Goal: Check status: Check status

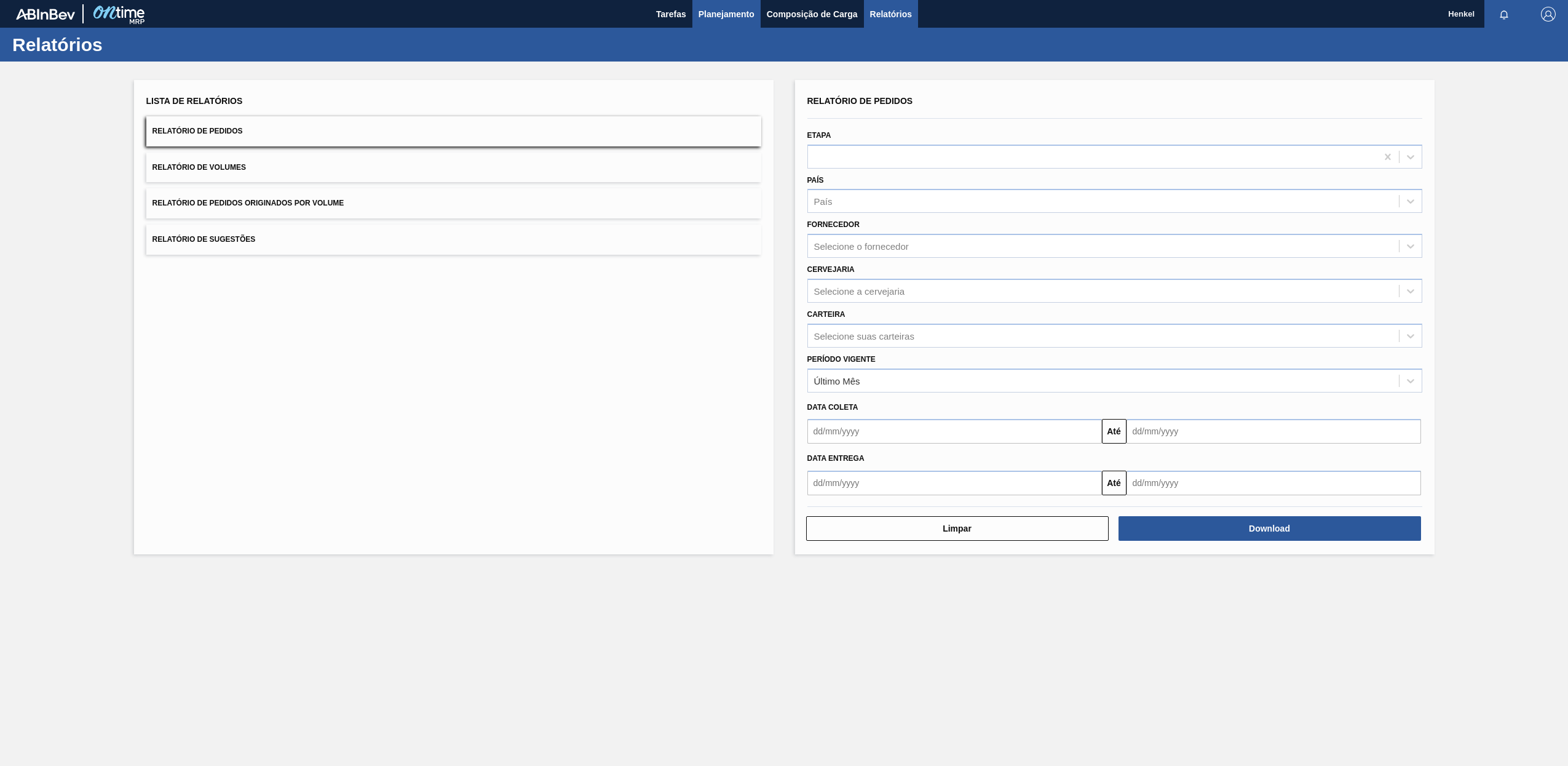
click at [730, 8] on span "Planejamento" at bounding box center [726, 14] width 56 height 15
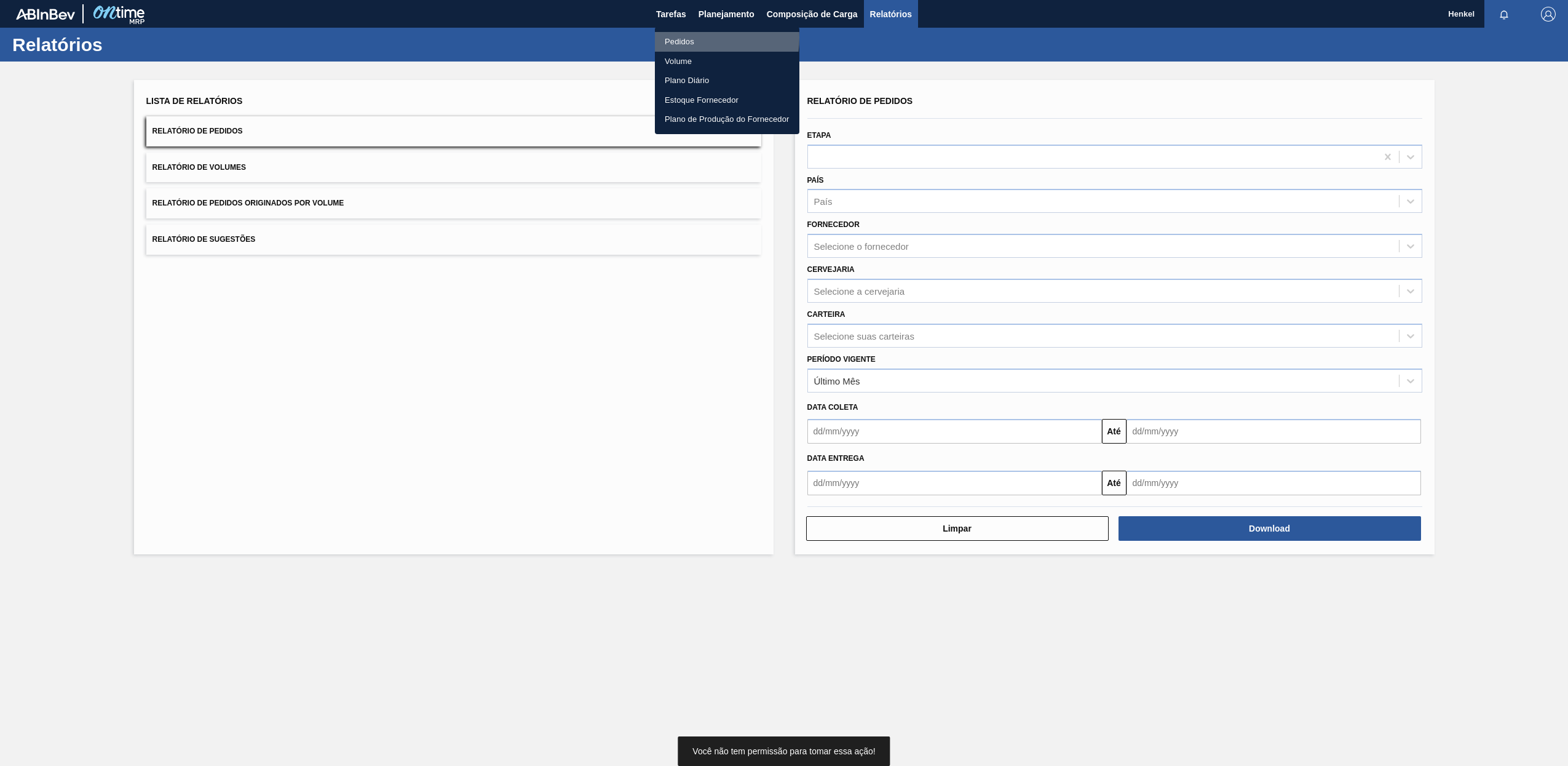
click at [687, 38] on li "Pedidos" at bounding box center [727, 42] width 145 height 20
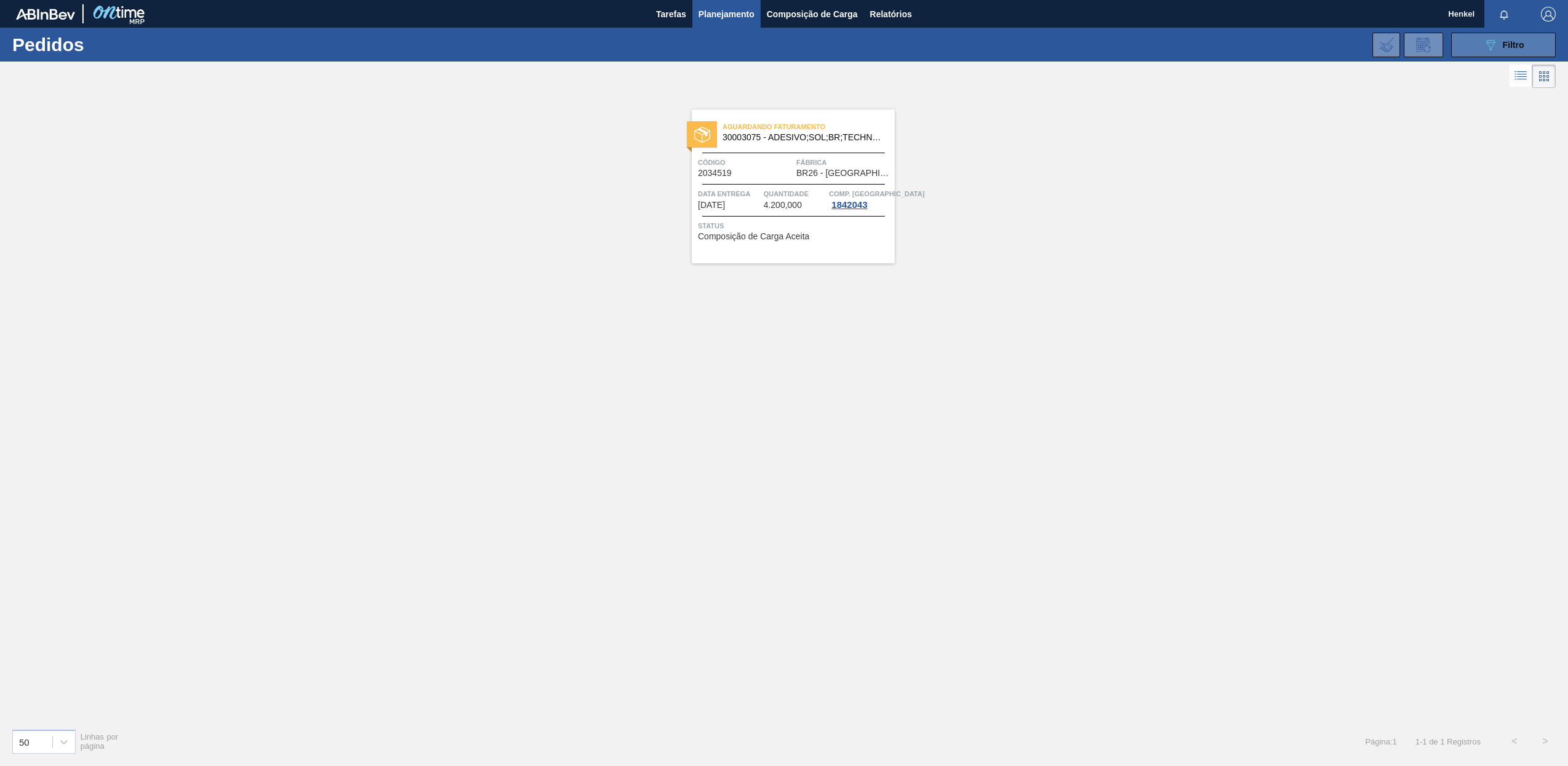
click at [1489, 32] on button "089F7B8B-B2A5-4AFE-B5C0-19BA573D28AC Filtro" at bounding box center [1503, 44] width 105 height 24
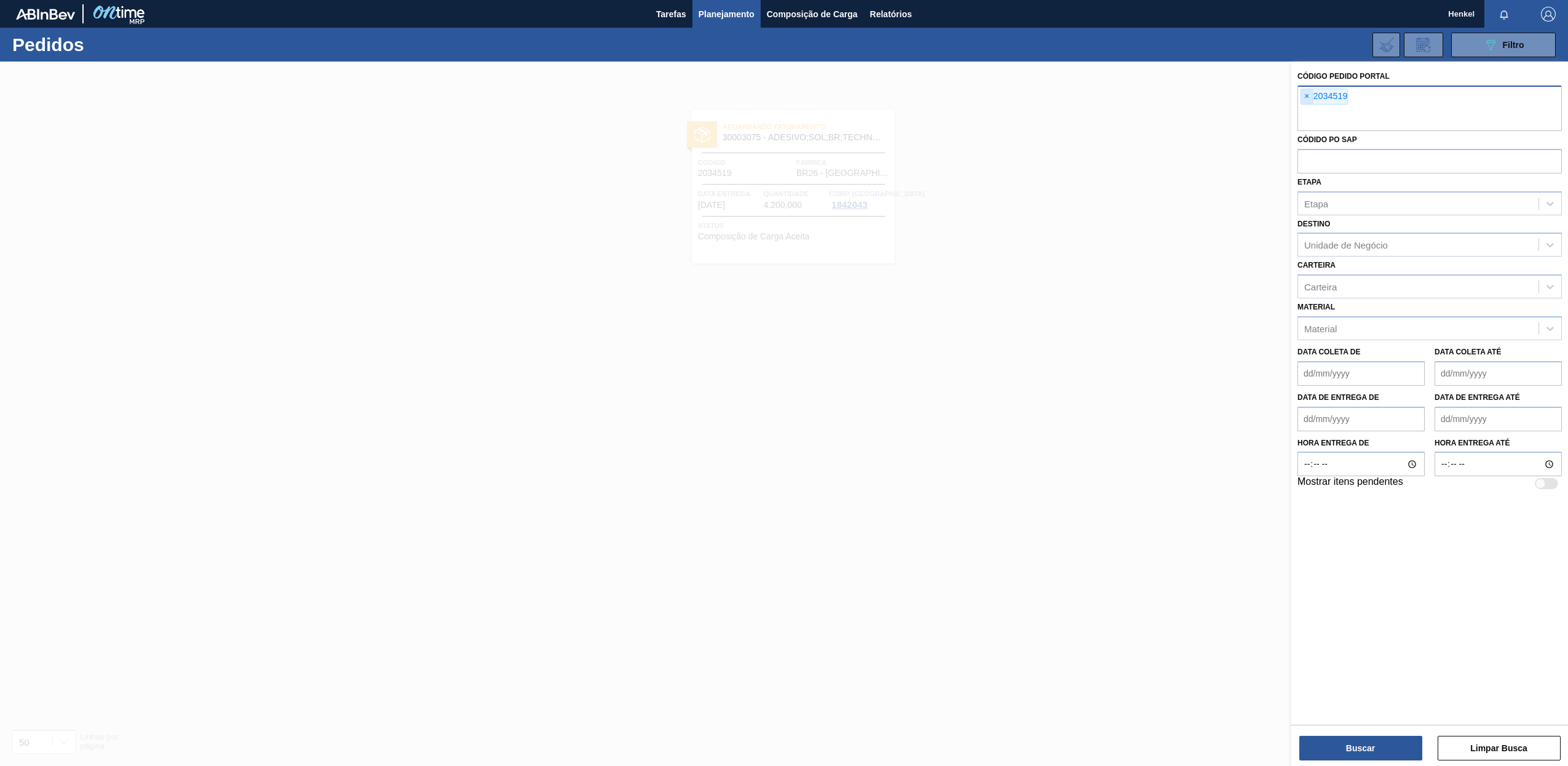
click at [1307, 93] on span "×" at bounding box center [1306, 96] width 12 height 15
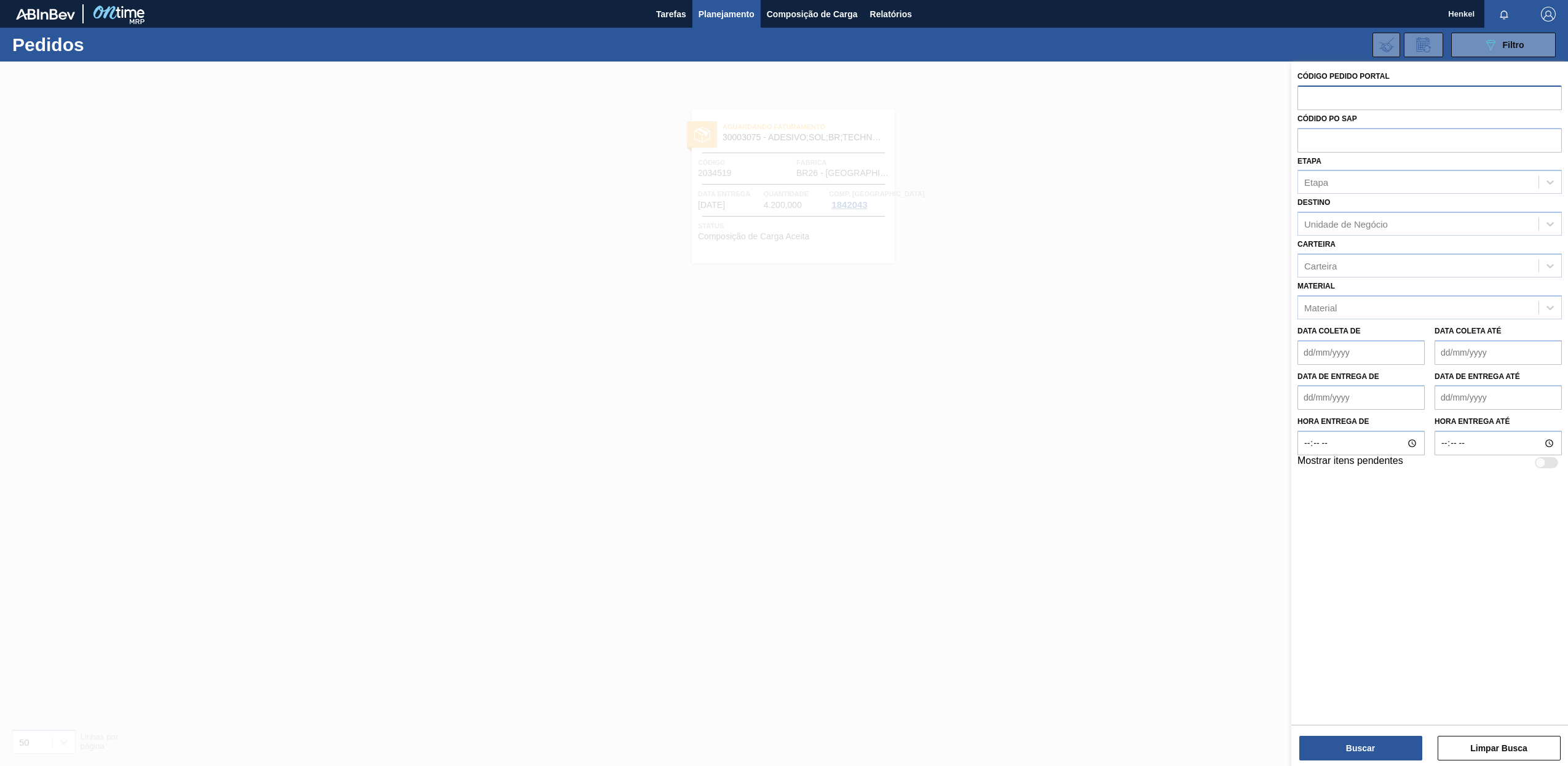
paste input "2490289"
type input "2490289"
click at [1390, 749] on button "Buscar" at bounding box center [1361, 748] width 123 height 24
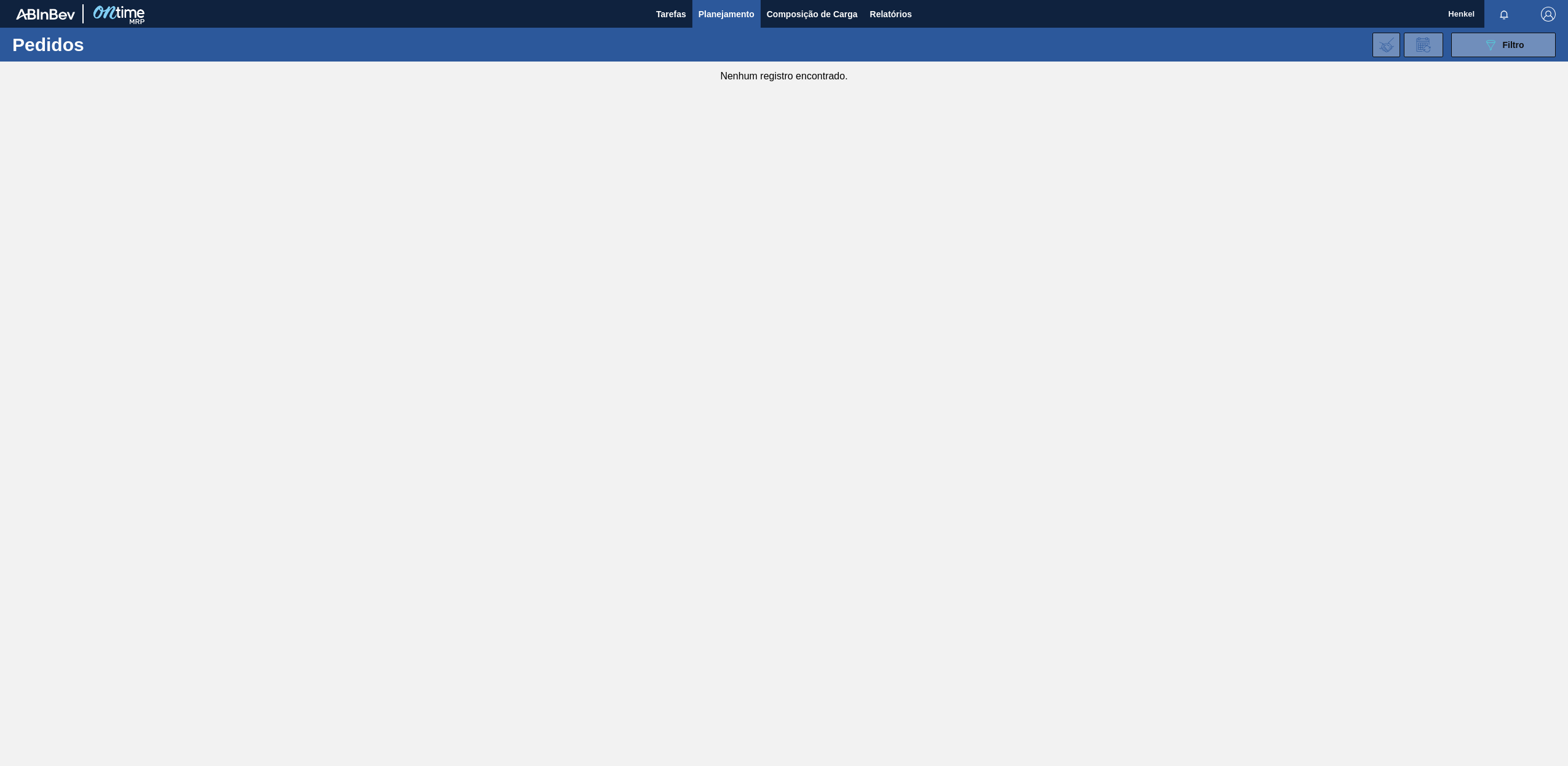
click at [727, 16] on span "Planejamento" at bounding box center [726, 14] width 56 height 15
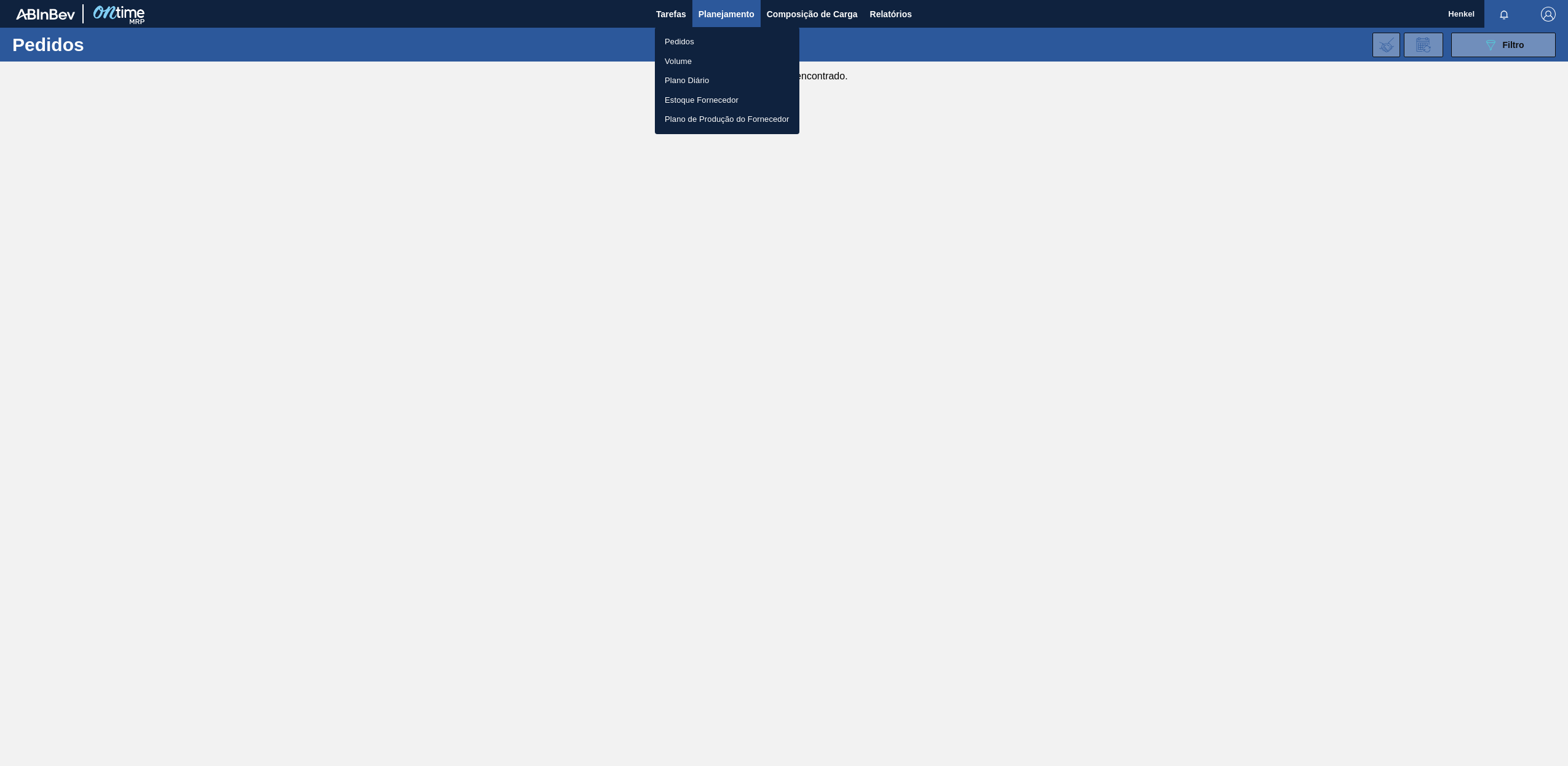
click at [1534, 46] on div at bounding box center [784, 383] width 1568 height 766
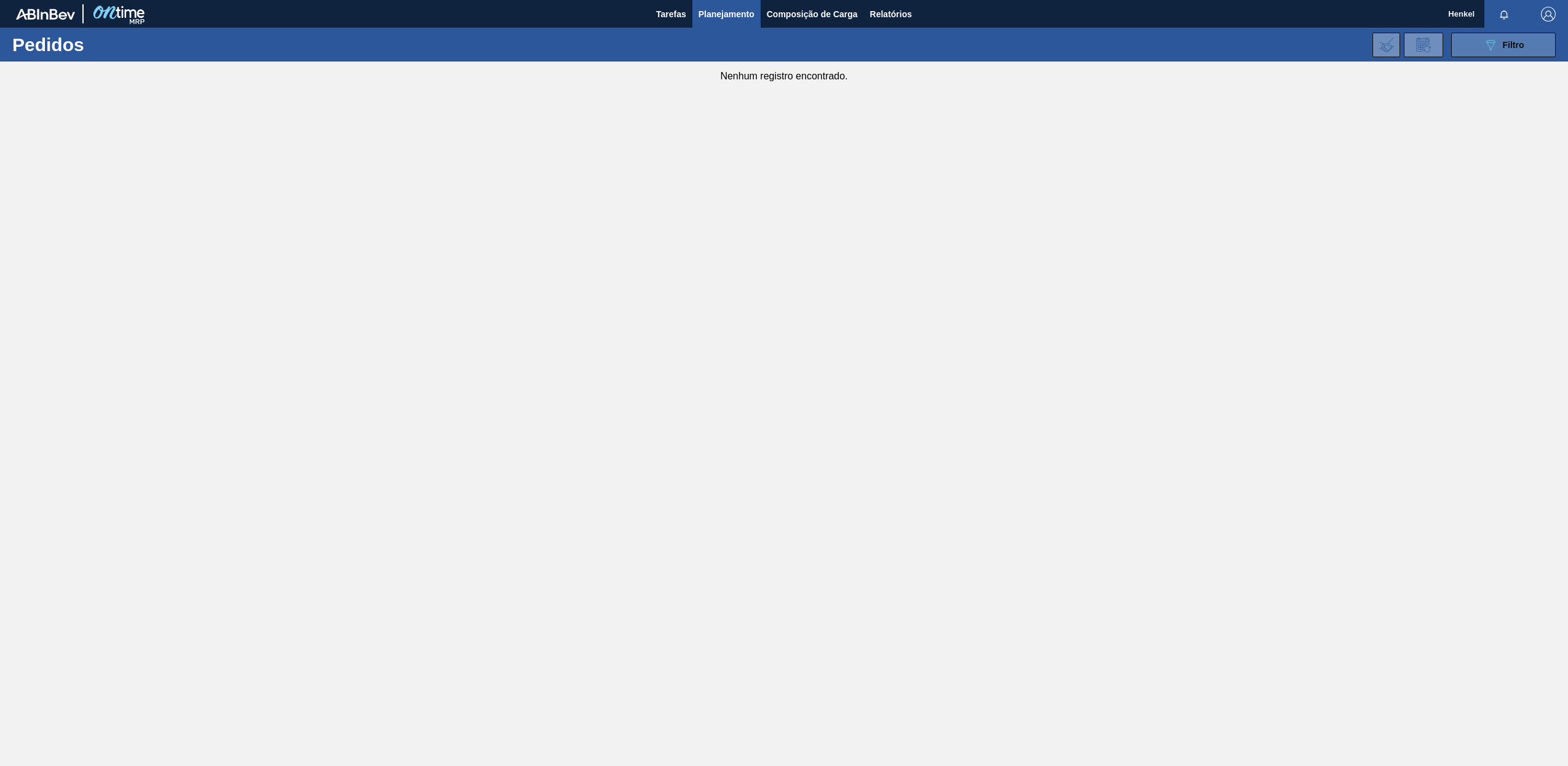
click at [1489, 45] on icon "089F7B8B-B2A5-4AFE-B5C0-19BA573D28AC" at bounding box center [1490, 45] width 15 height 15
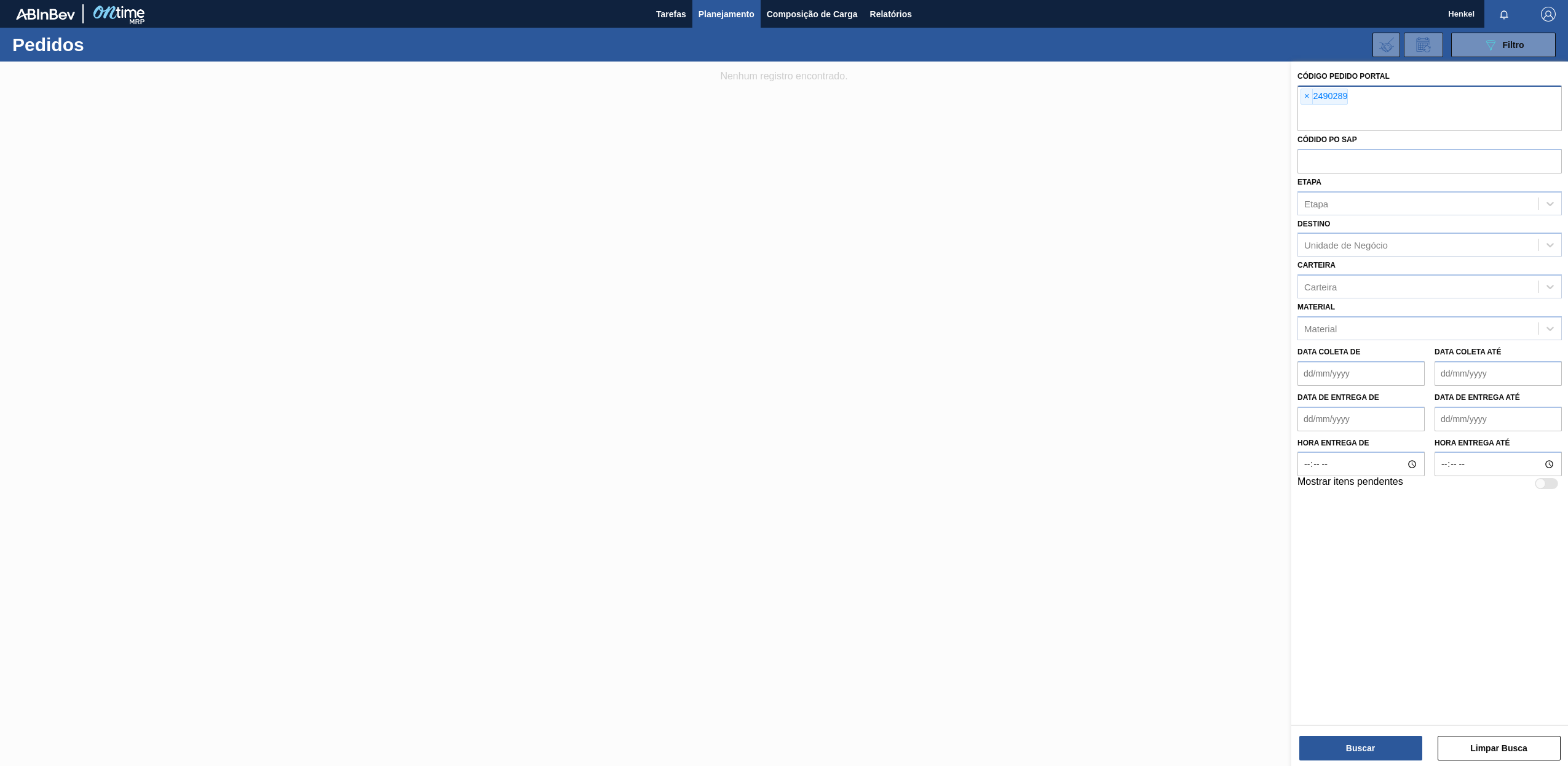
click at [1303, 99] on span "×" at bounding box center [1306, 96] width 12 height 15
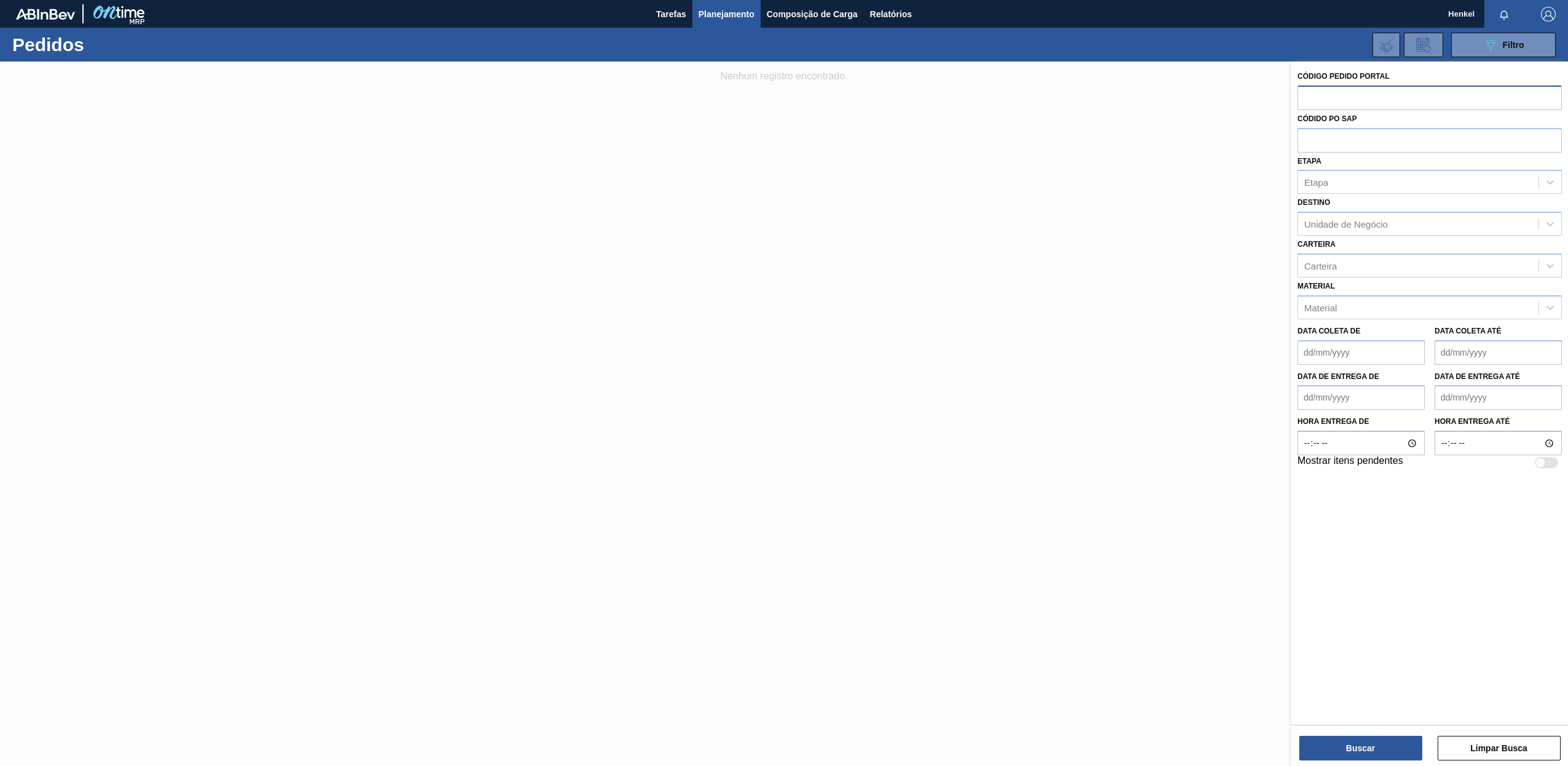
paste input "203452"
type input "2034523"
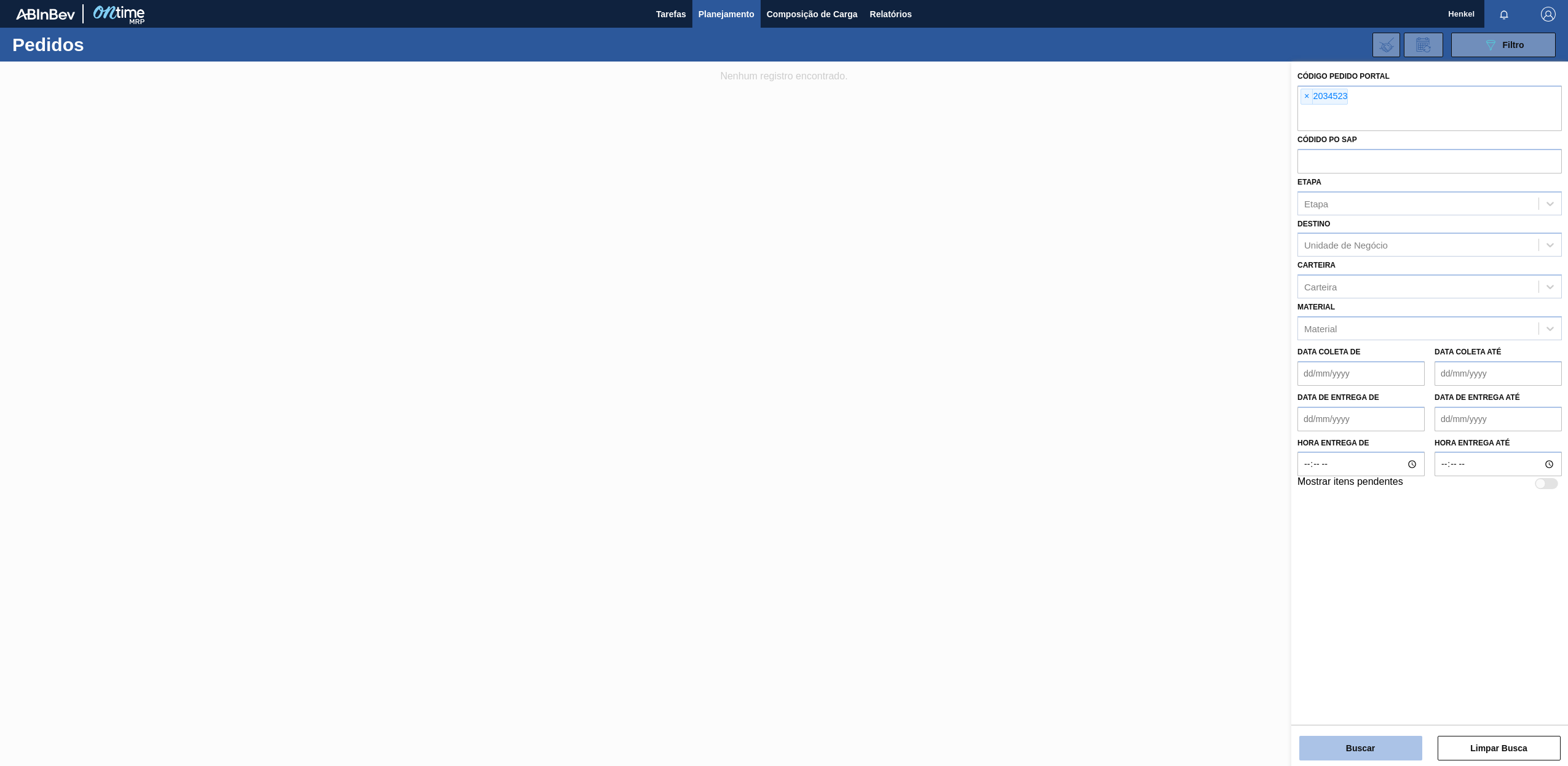
click at [1342, 754] on button "Buscar" at bounding box center [1361, 748] width 123 height 24
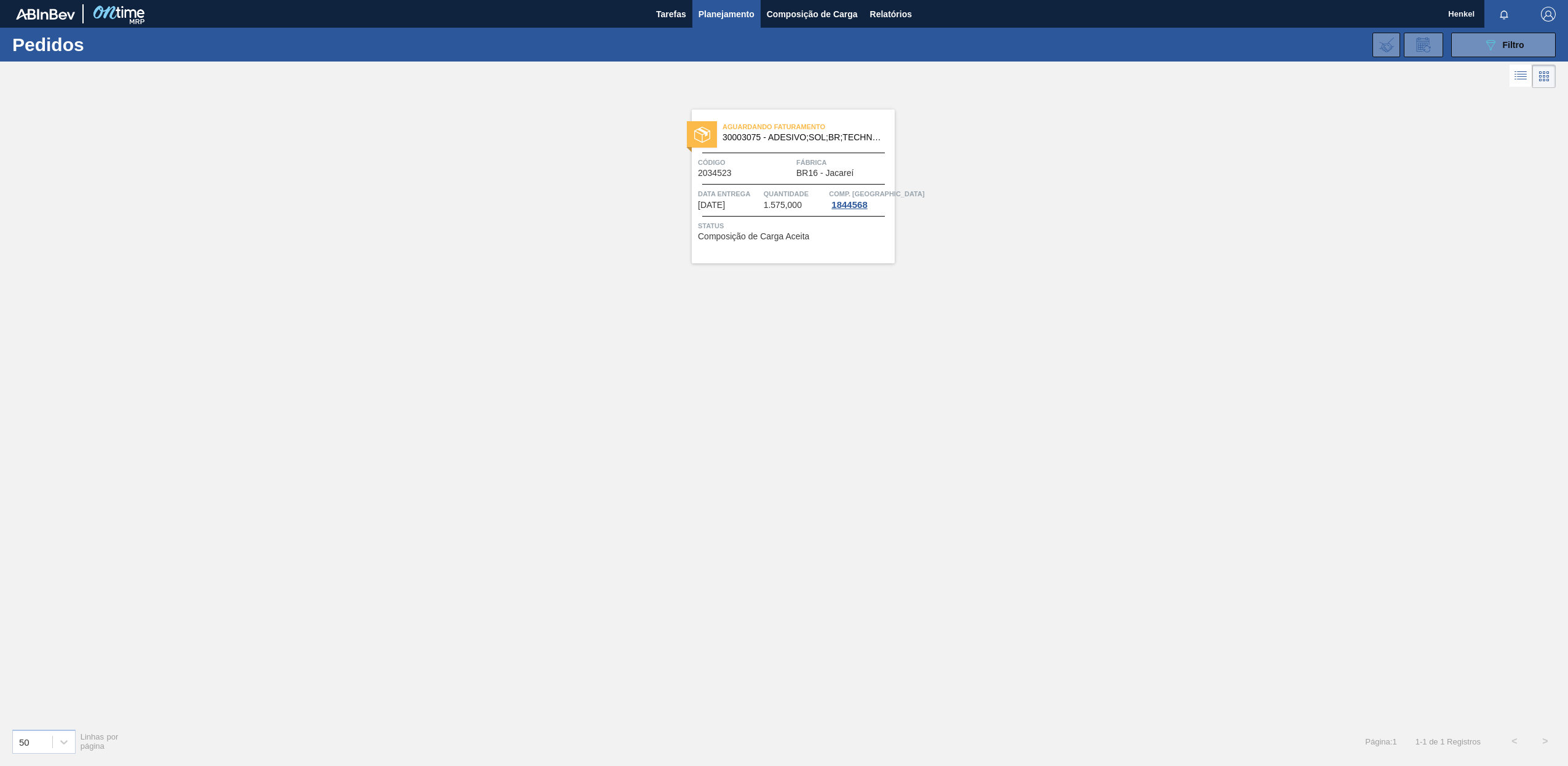
click at [738, 184] on div at bounding box center [793, 184] width 182 height 1
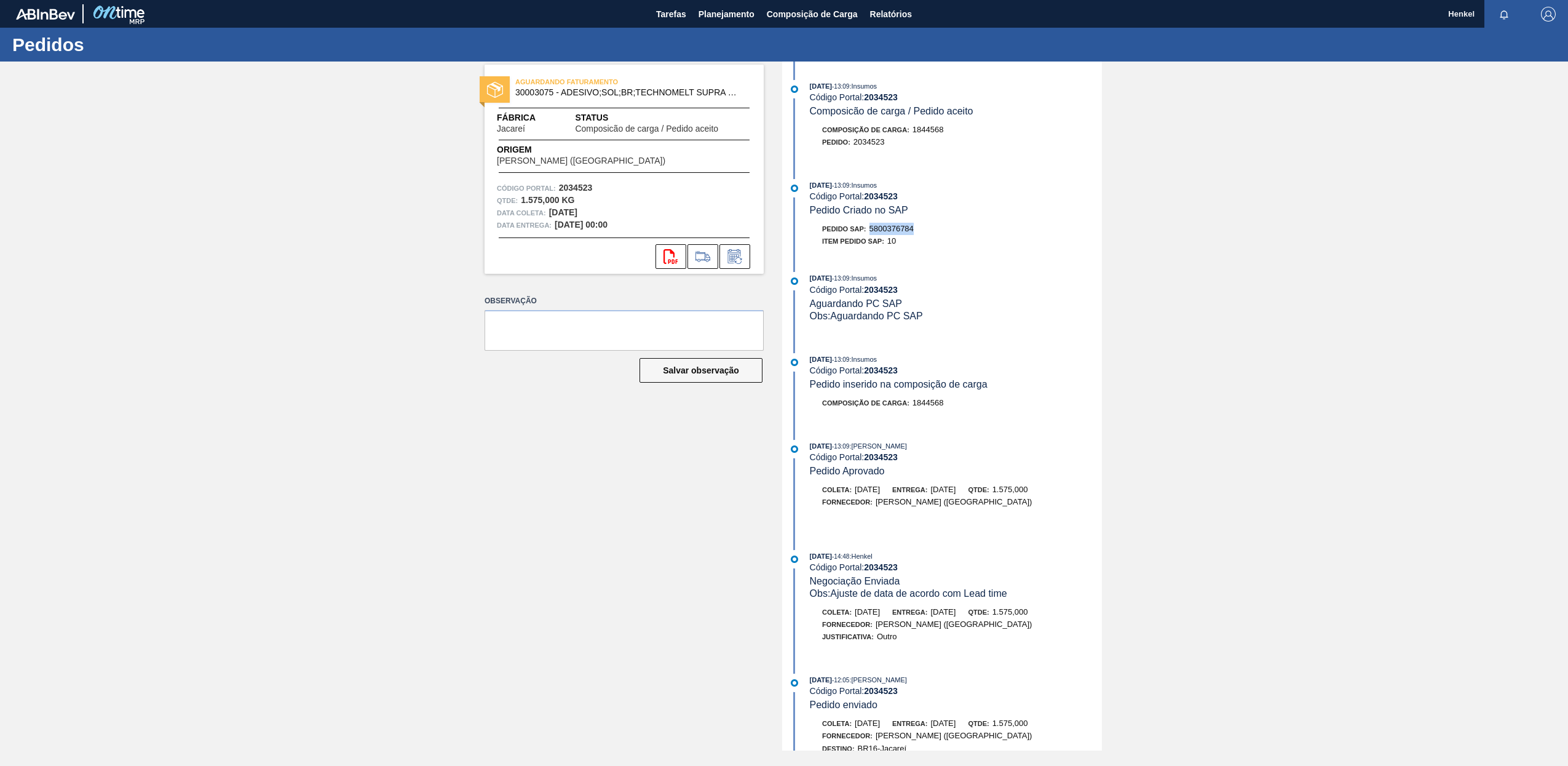
drag, startPoint x: 872, startPoint y: 227, endPoint x: 925, endPoint y: 221, distance: 53.3
click at [925, 221] on div "[DATE] 13:09 : Insumos Código Portal: 2034523 Pedido Criado no SAP Pedido SAP: …" at bounding box center [943, 216] width 317 height 75
copy span "5800376784"
click at [720, 7] on span "Planejamento" at bounding box center [726, 14] width 56 height 15
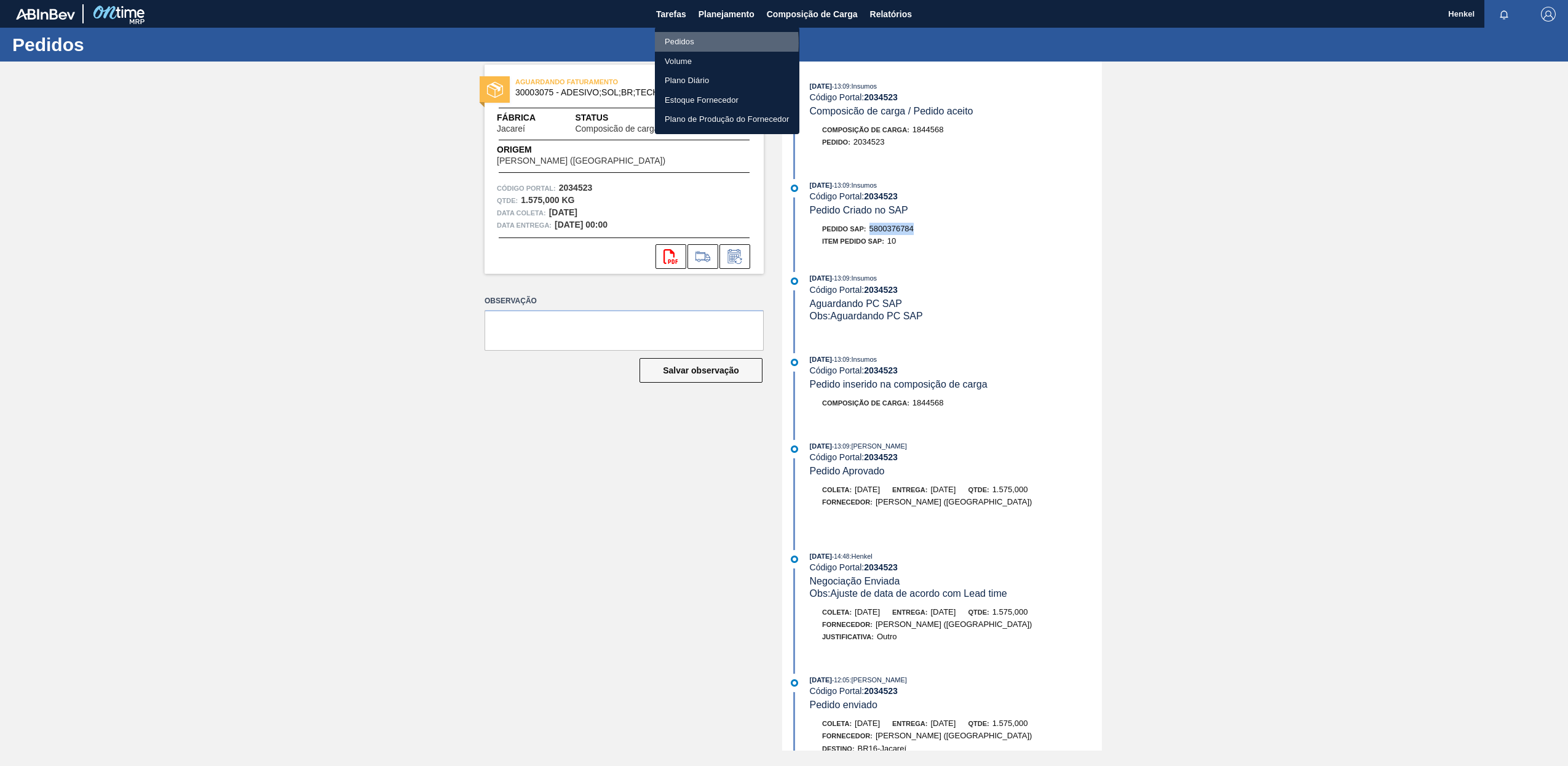
click at [679, 43] on li "Pedidos" at bounding box center [727, 42] width 145 height 20
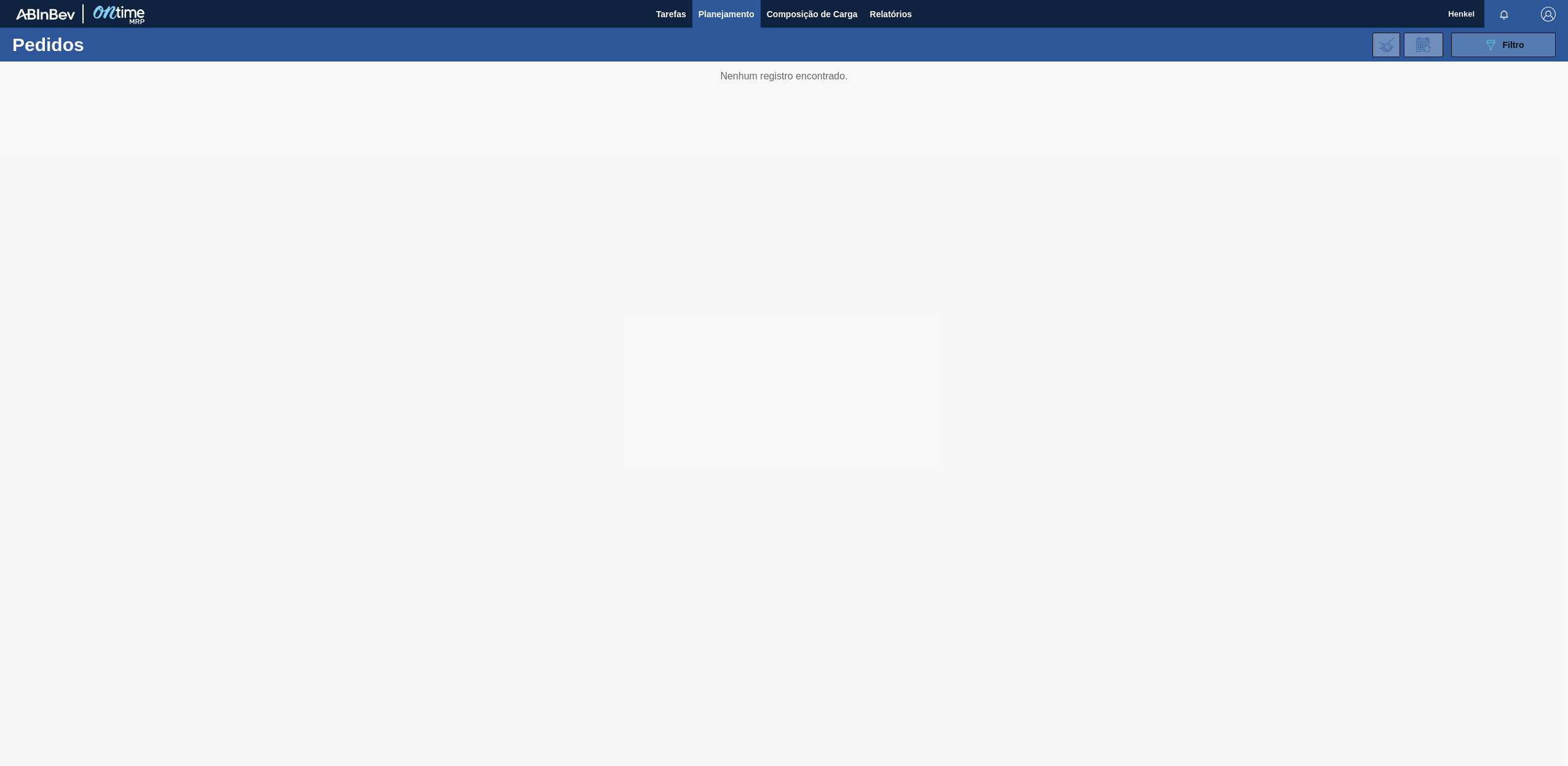
click at [1507, 45] on span "Filtro" at bounding box center [1513, 45] width 21 height 10
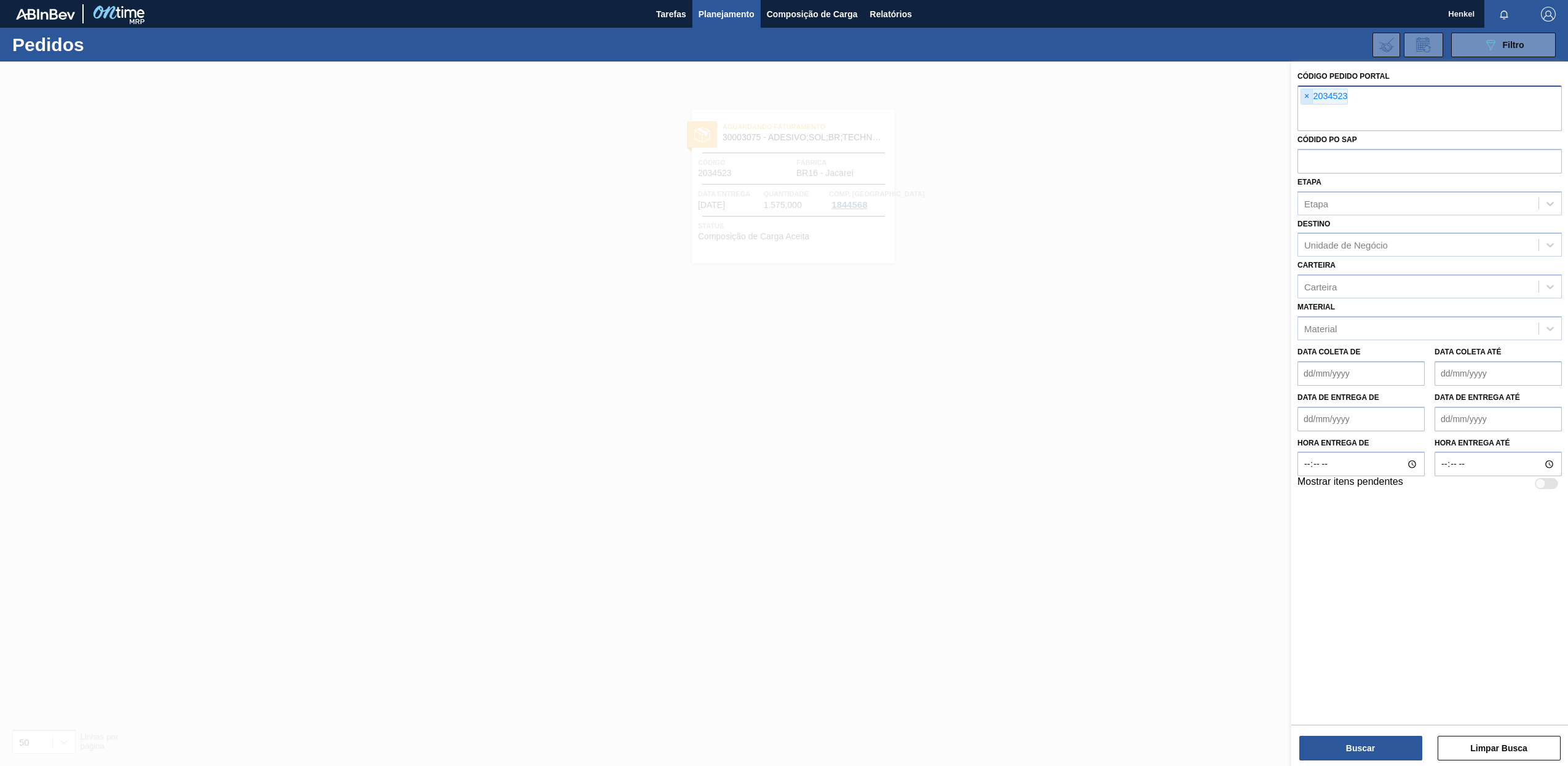
click at [1306, 98] on span "×" at bounding box center [1306, 96] width 12 height 15
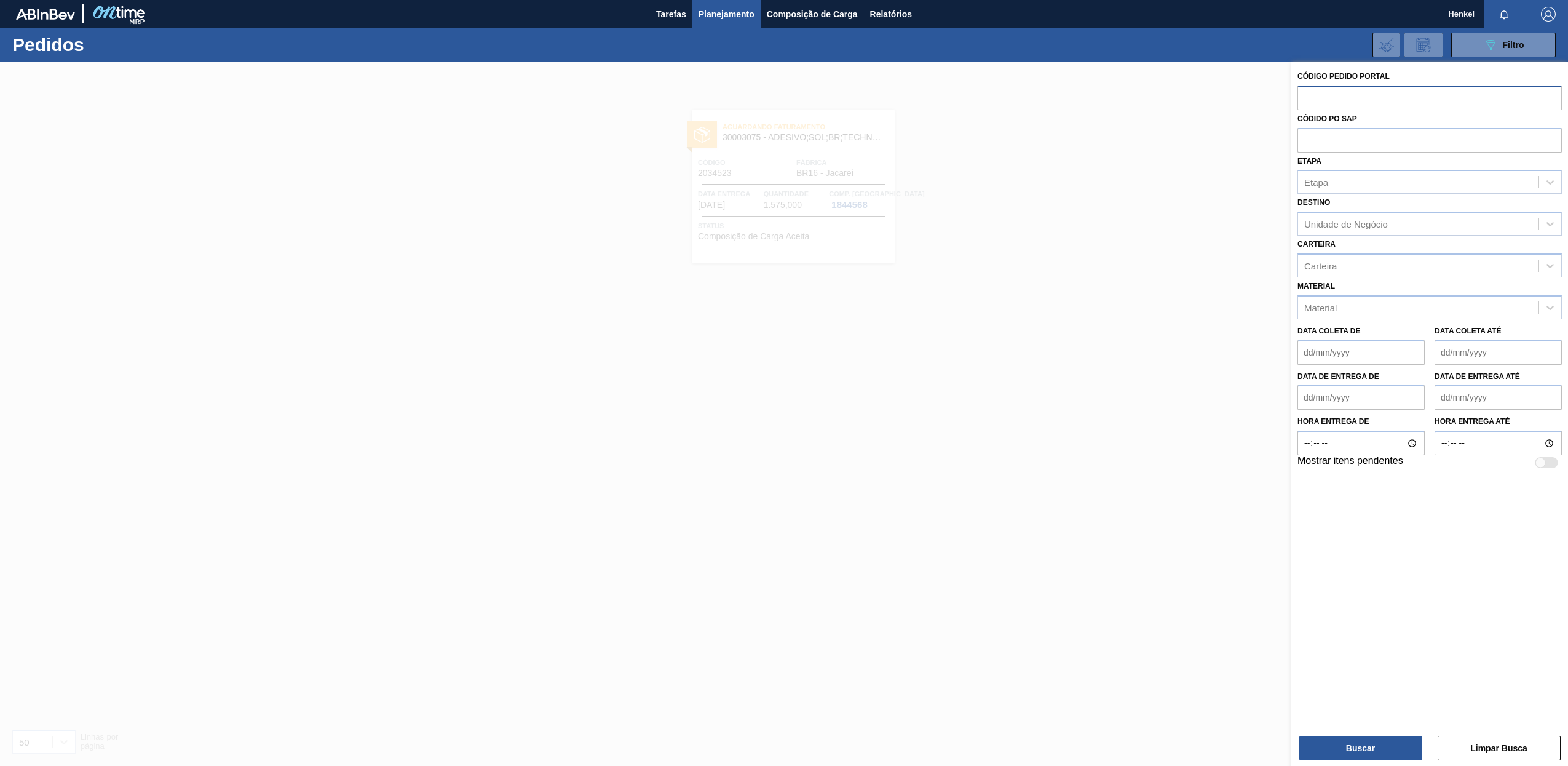
paste input "2034516"
type input "2034516"
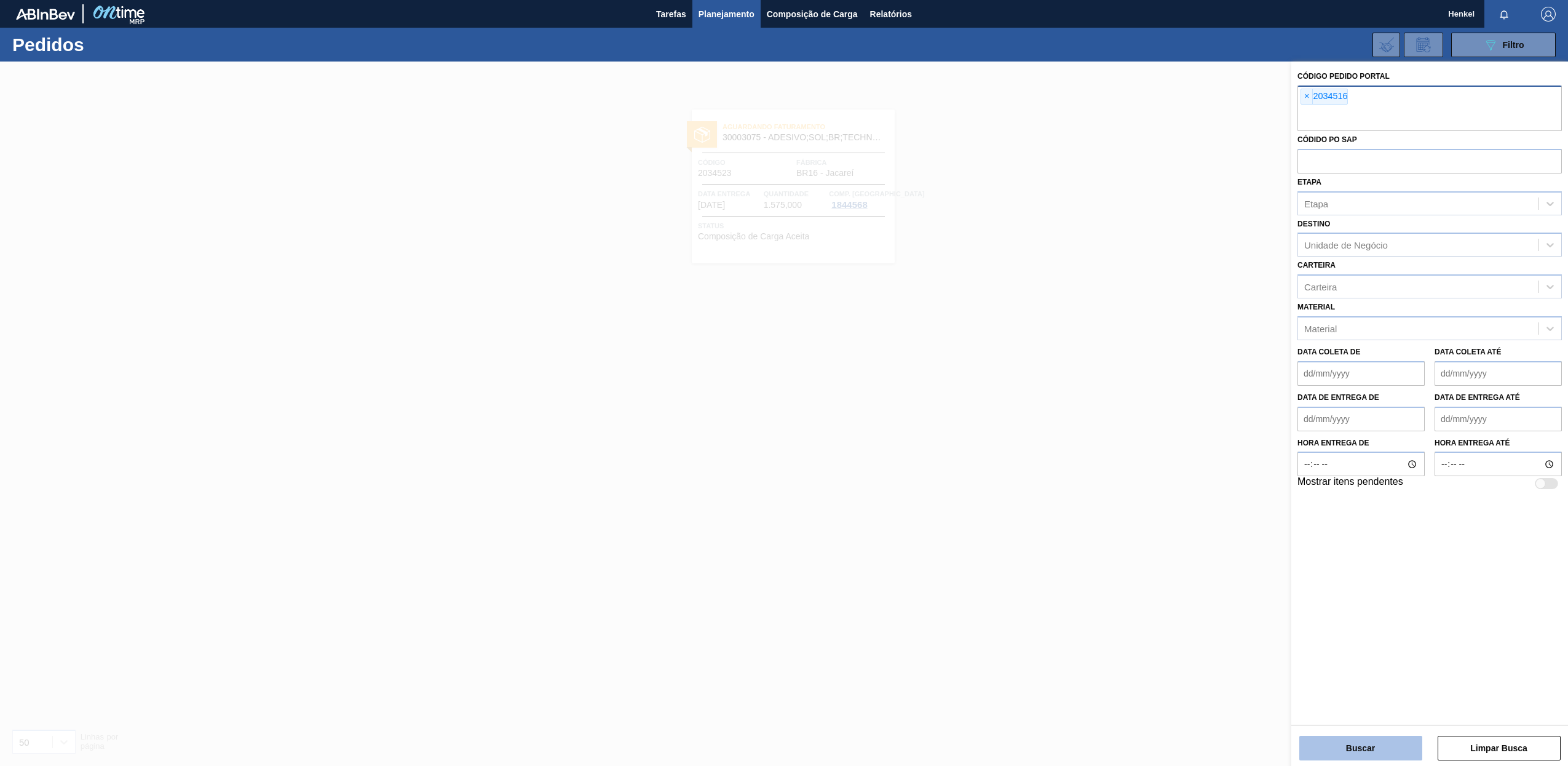
click at [1386, 749] on button "Buscar" at bounding box center [1361, 748] width 123 height 24
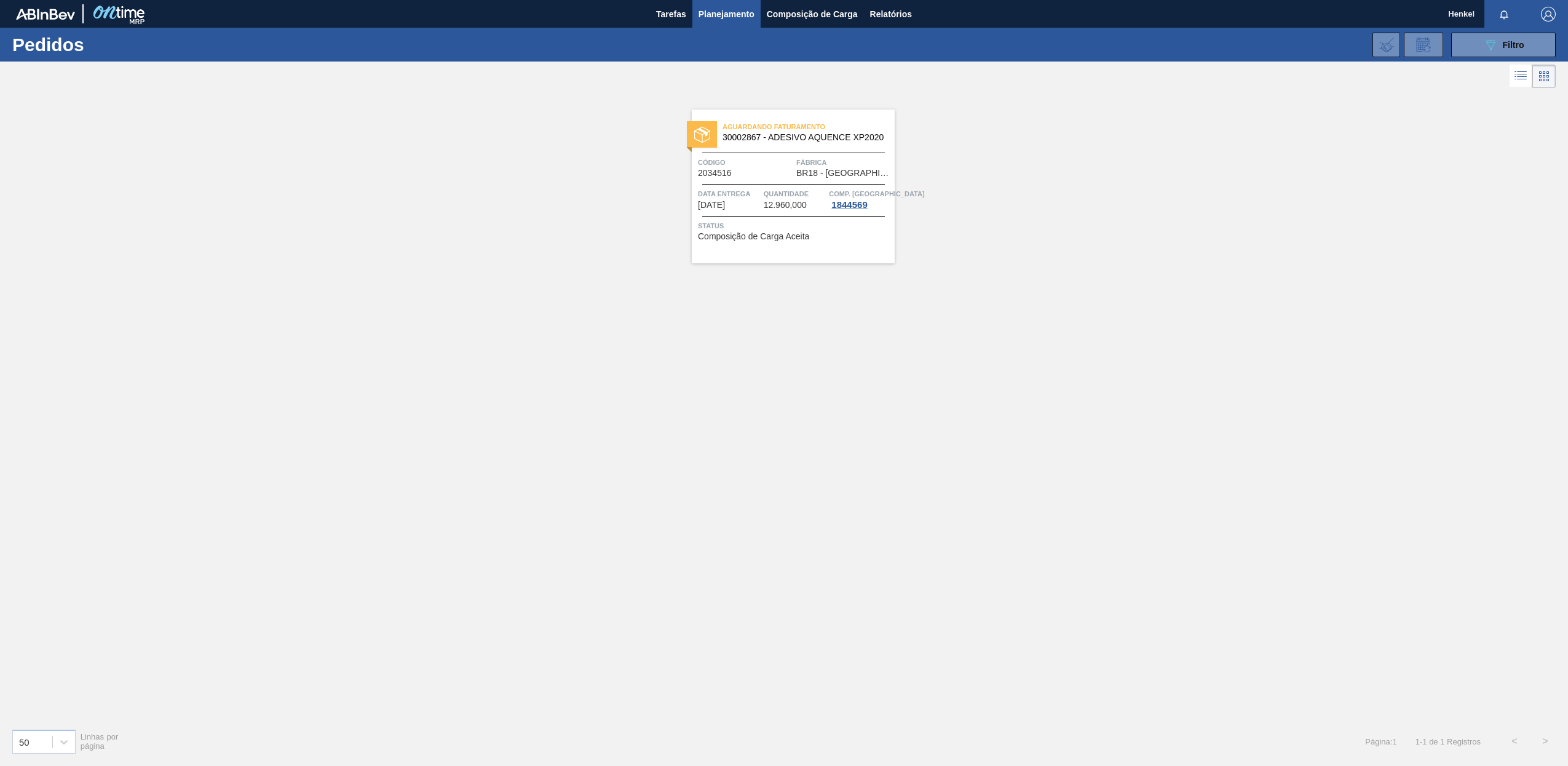
click at [764, 215] on div "Aguardando Faturamento 30002867 - ADESIVO AQUENCE XP2020 Código 2034516 Fábrica…" at bounding box center [793, 186] width 203 height 154
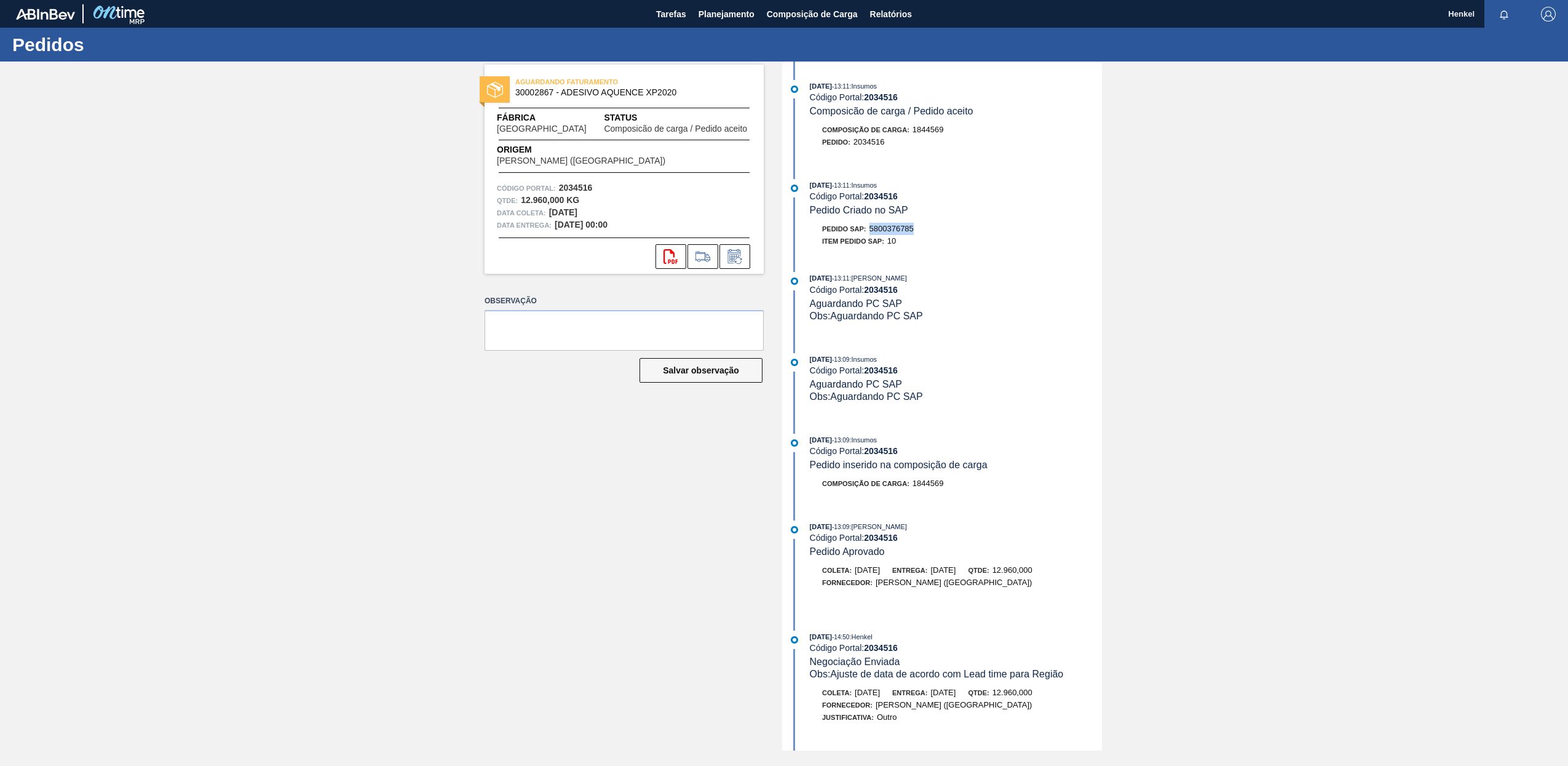
drag, startPoint x: 872, startPoint y: 231, endPoint x: 919, endPoint y: 229, distance: 47.0
click at [919, 229] on div "Pedido SAP: 5800376785" at bounding box center [956, 229] width 292 height 13
copy span "5800376785"
